Goal: Information Seeking & Learning: Learn about a topic

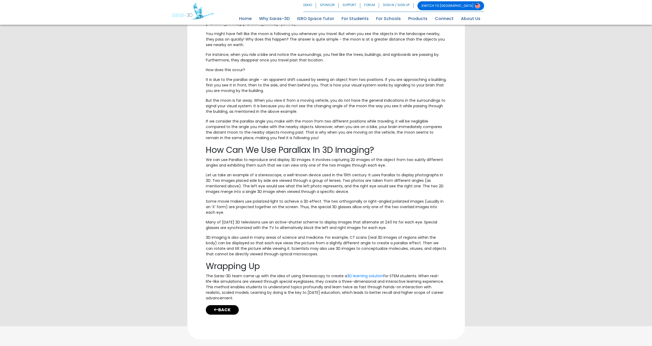
scroll to position [494, 0]
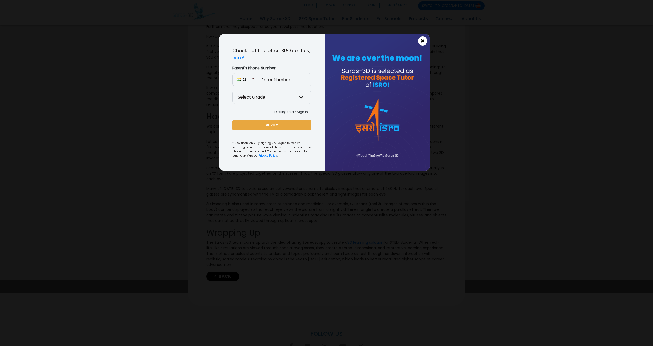
click at [424, 41] on span "×" at bounding box center [423, 41] width 4 height 7
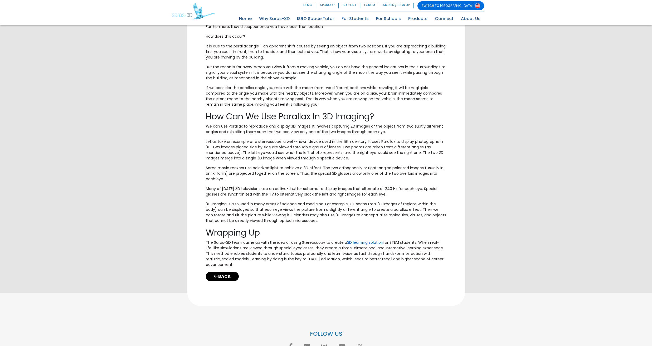
click at [370, 243] on link "3D learning solution" at bounding box center [365, 242] width 36 height 5
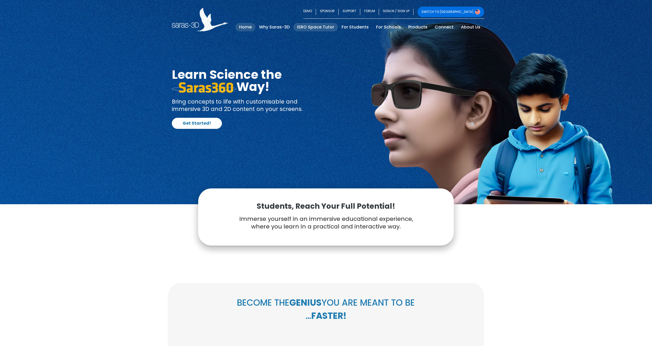
click at [318, 27] on link "ISRO Space Tutor" at bounding box center [315, 27] width 45 height 8
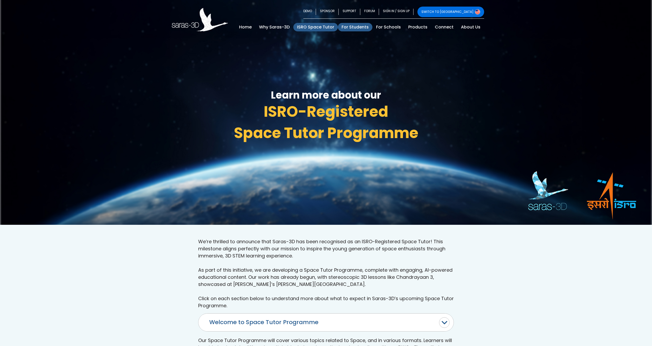
click at [355, 28] on link "For Students" at bounding box center [355, 27] width 35 height 8
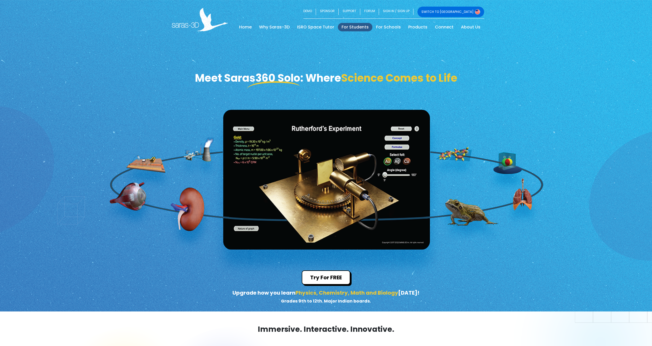
click at [469, 220] on div "Meet Saras360 Solo: Where Science Comes to Life Try For FREE Upgrade how you le…" at bounding box center [326, 156] width 652 height 312
